Goal: Task Accomplishment & Management: Complete application form

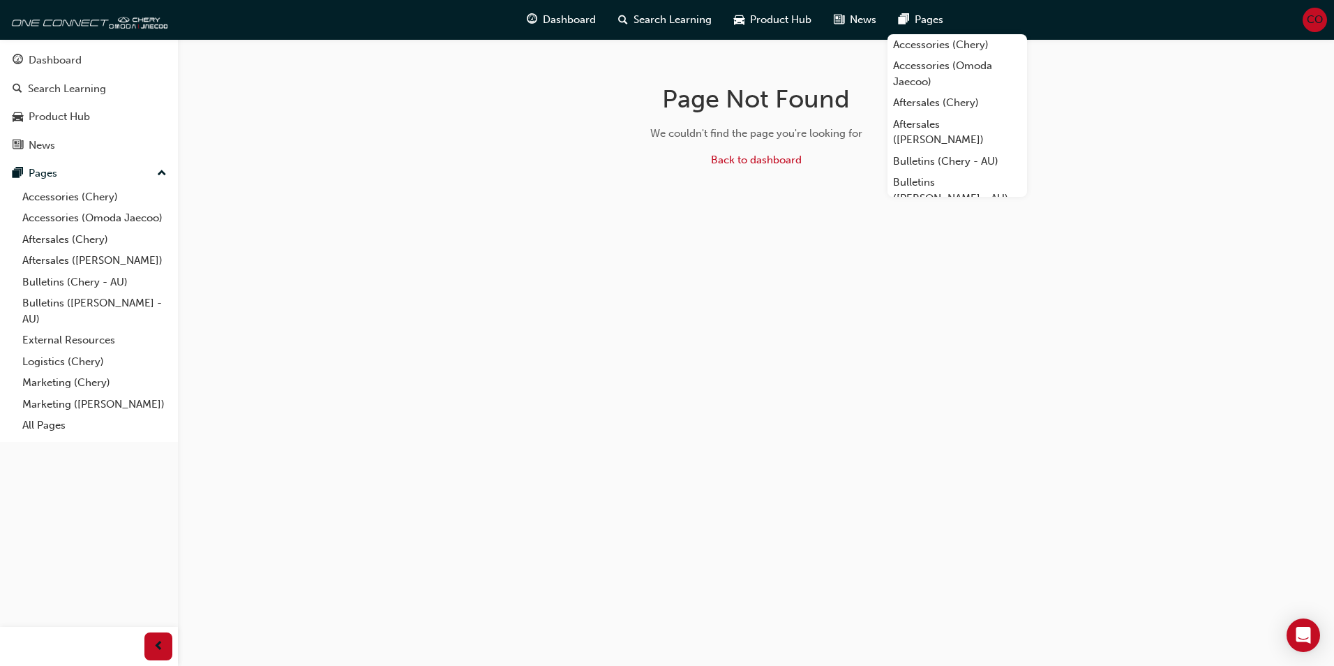
click at [1309, 22] on span "CO" at bounding box center [1315, 20] width 16 height 16
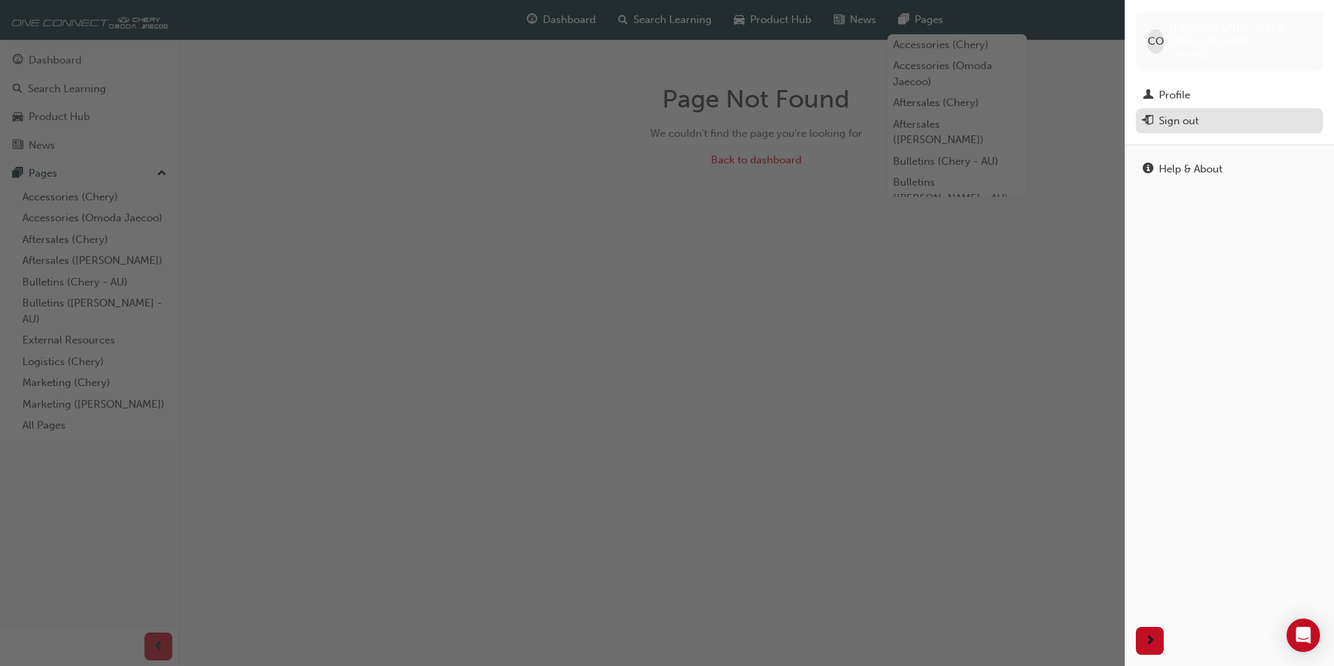
click at [1189, 114] on div "Sign out" at bounding box center [1179, 121] width 40 height 16
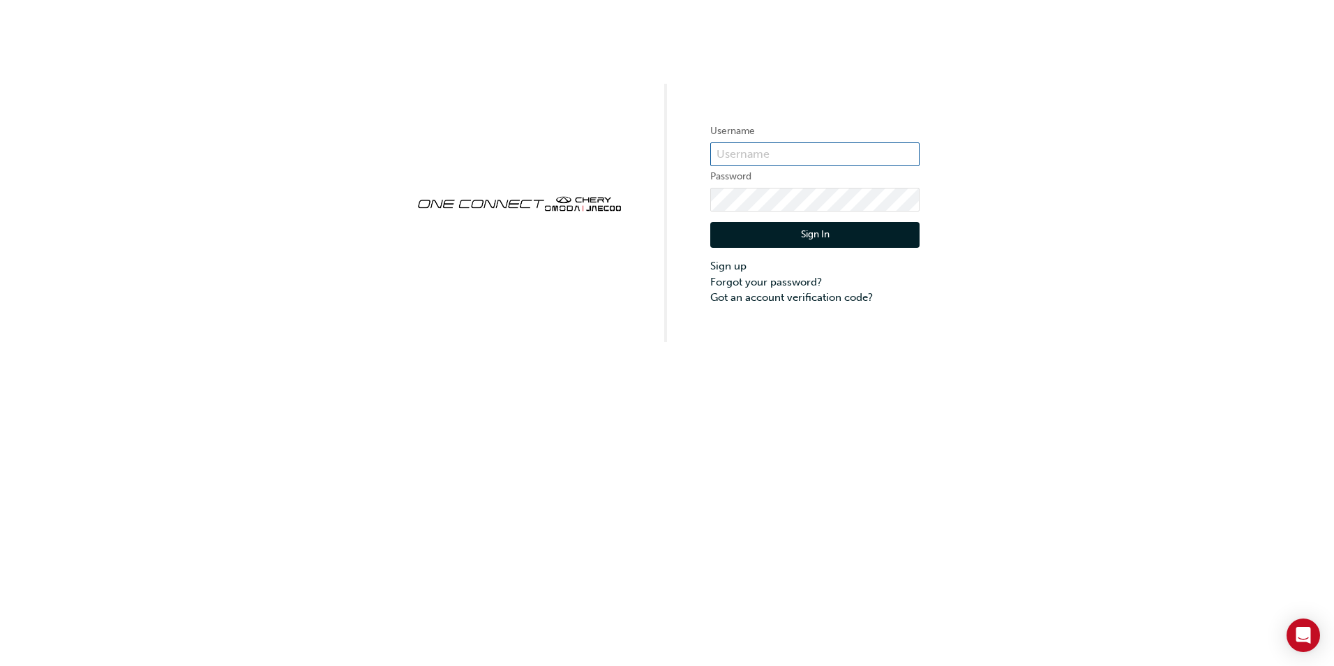
type input "chau1811"
click at [594, 191] on div "Username chau1811 Password Sign In Sign up Forgot your password? Got an account…" at bounding box center [667, 171] width 1334 height 342
drag, startPoint x: 812, startPoint y: 151, endPoint x: 677, endPoint y: 153, distance: 135.3
click at [682, 153] on div "Username chau1811 Password Sign In Sign up Forgot your password? Got an account…" at bounding box center [667, 171] width 1334 height 342
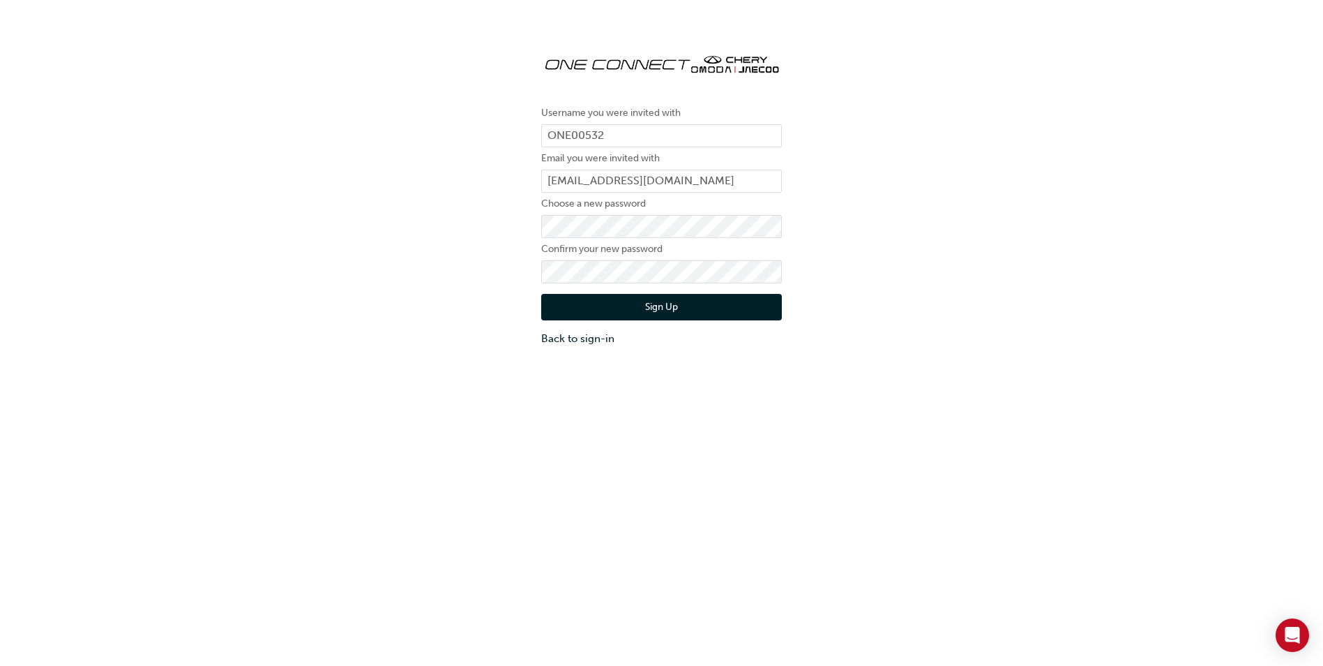
click at [1015, 177] on div "Username you were invited with ONE00532 Email you were invited with aiden@beera…" at bounding box center [661, 193] width 1323 height 325
click at [643, 136] on input "ONE00532" at bounding box center [661, 136] width 241 height 24
click at [699, 303] on button "Sign Up" at bounding box center [661, 307] width 241 height 27
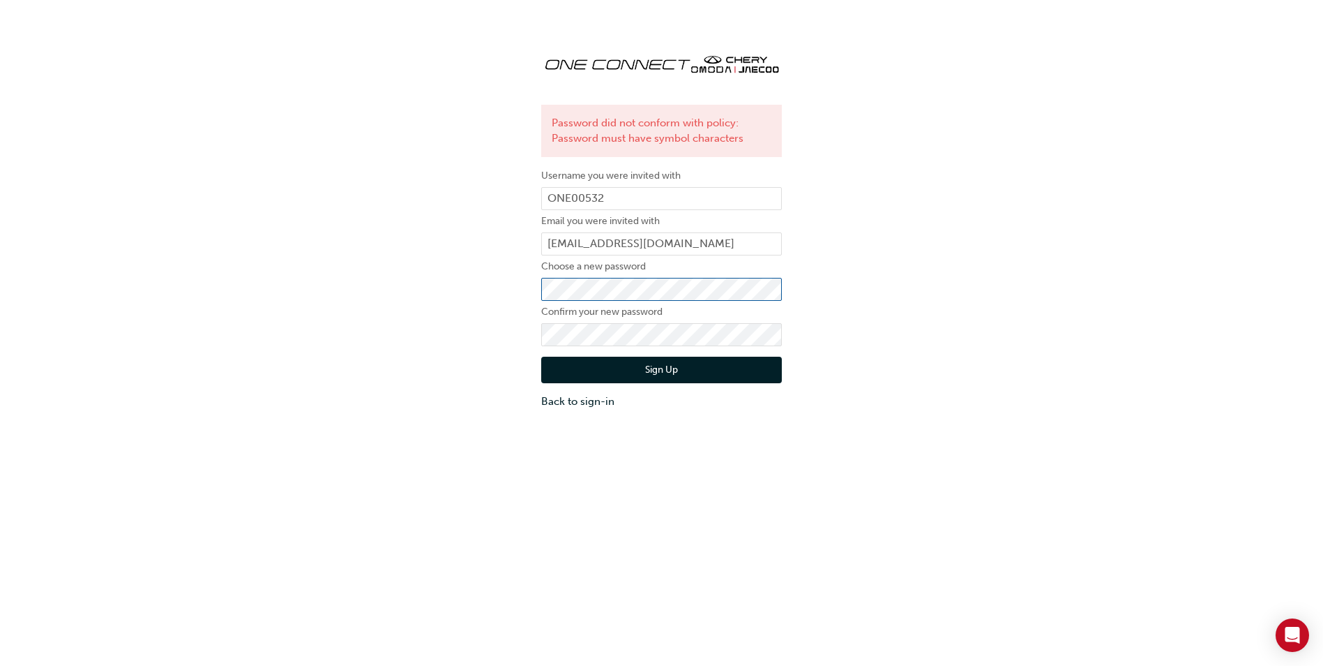
click at [524, 301] on div "Password did not conform with policy: Password must have symbol characters User…" at bounding box center [661, 225] width 1323 height 388
click button "Sign Up" at bounding box center [661, 369] width 241 height 27
click at [515, 283] on div "Password did not conform with policy: Password must have symbol characters User…" at bounding box center [661, 225] width 1323 height 388
click button "Sign Up" at bounding box center [661, 369] width 241 height 27
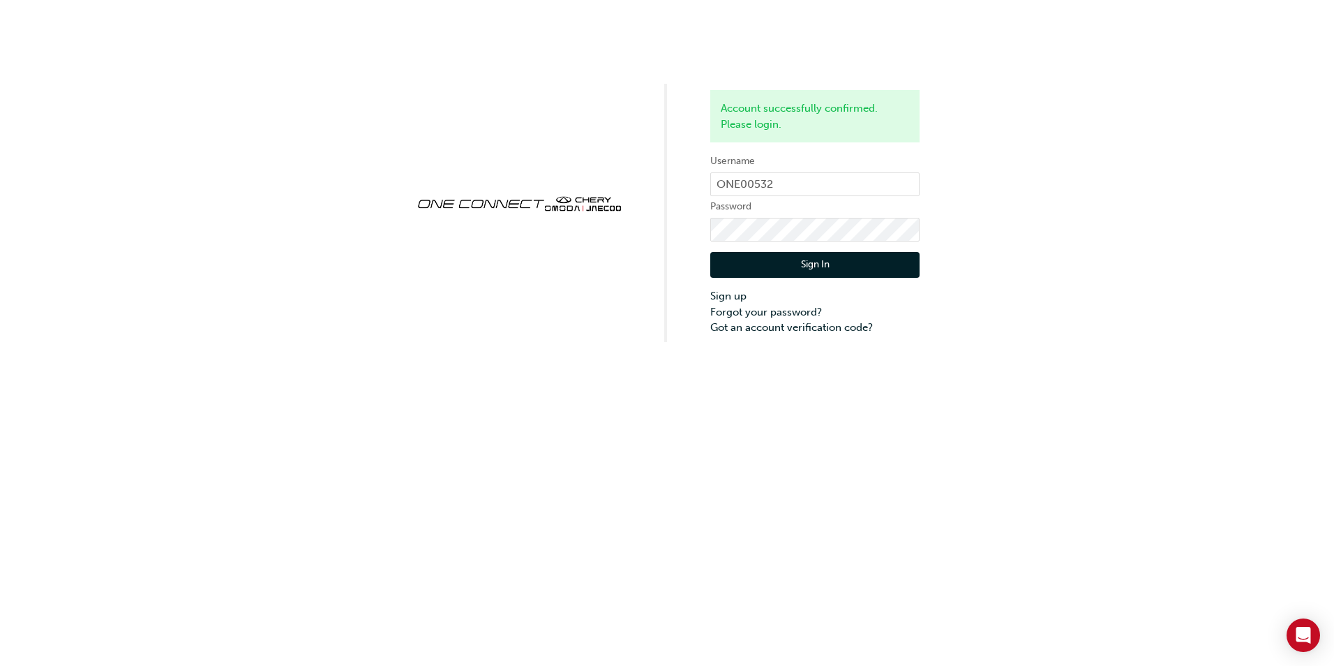
click at [860, 264] on button "Sign In" at bounding box center [814, 265] width 209 height 27
